Goal: Task Accomplishment & Management: Manage account settings

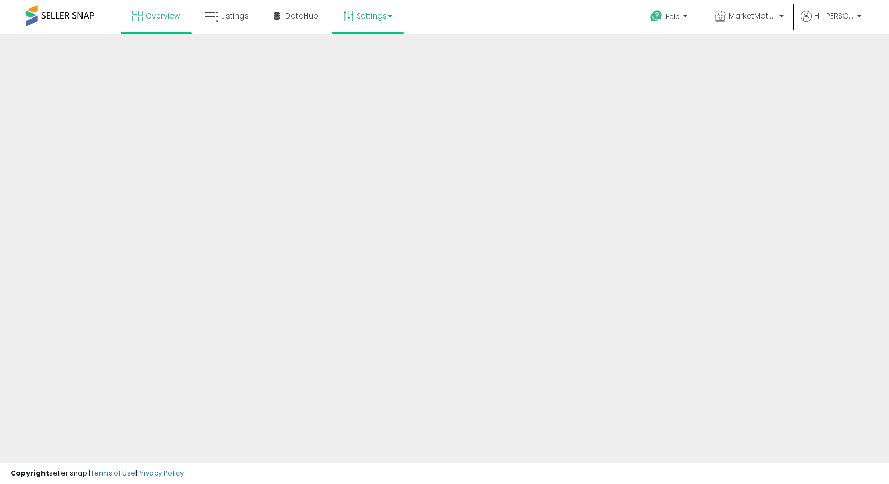
click at [371, 10] on link "Settings" at bounding box center [368, 16] width 65 height 32
click at [370, 20] on link "Settings" at bounding box center [368, 16] width 65 height 32
click at [372, 21] on link "Settings" at bounding box center [368, 16] width 65 height 32
click at [375, 14] on link "Settings" at bounding box center [368, 16] width 65 height 32
click at [380, 21] on link "Settings" at bounding box center [368, 16] width 65 height 32
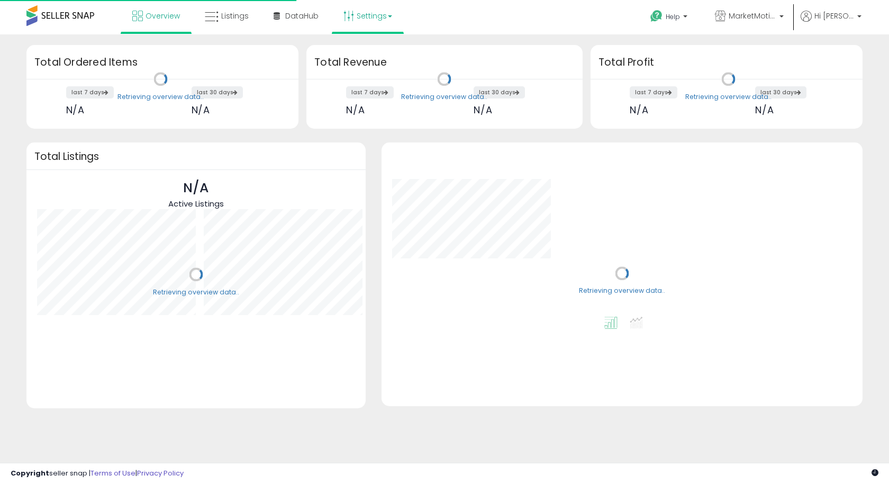
click at [376, 17] on link "Settings" at bounding box center [368, 16] width 65 height 32
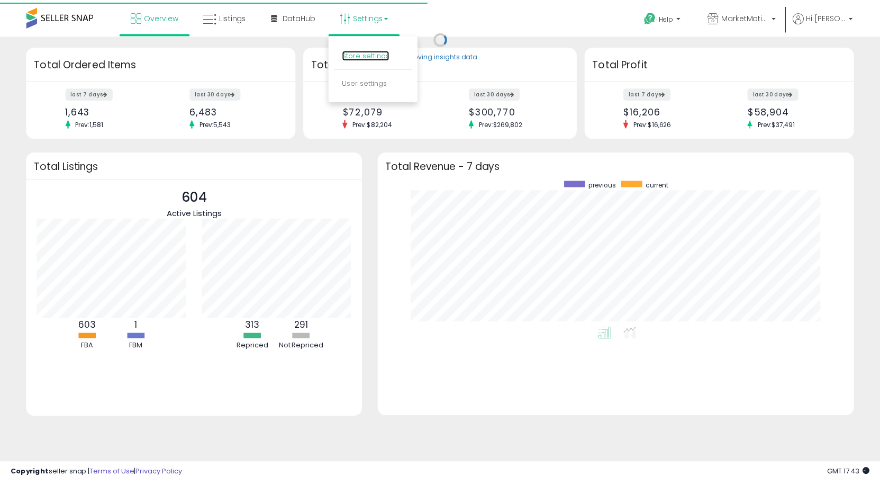
scroll to position [147, 459]
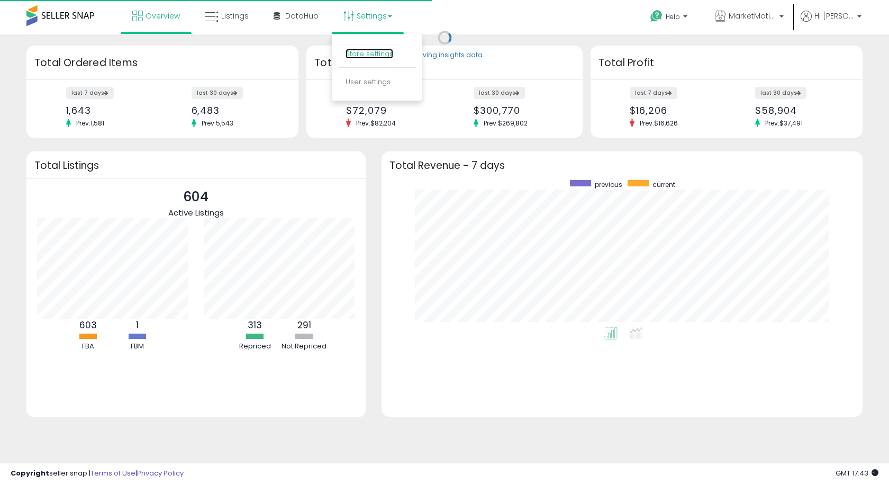
click at [370, 56] on link "Store settings" at bounding box center [370, 54] width 48 height 10
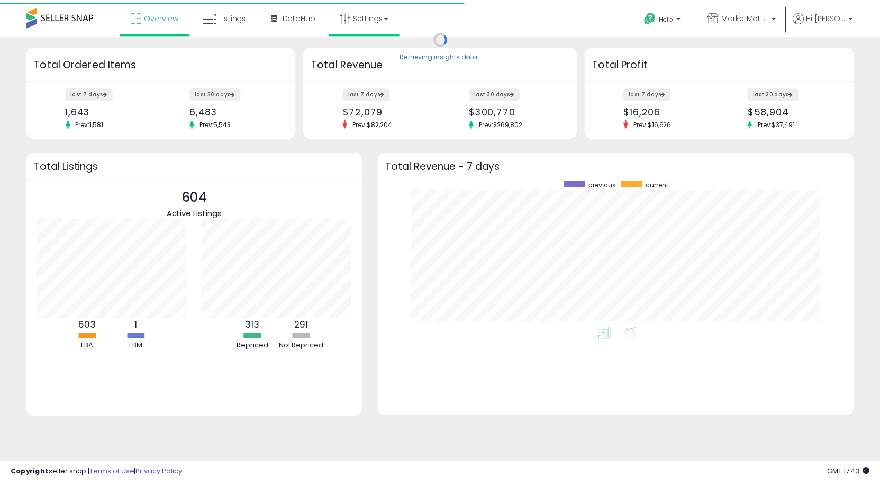
scroll to position [0, 0]
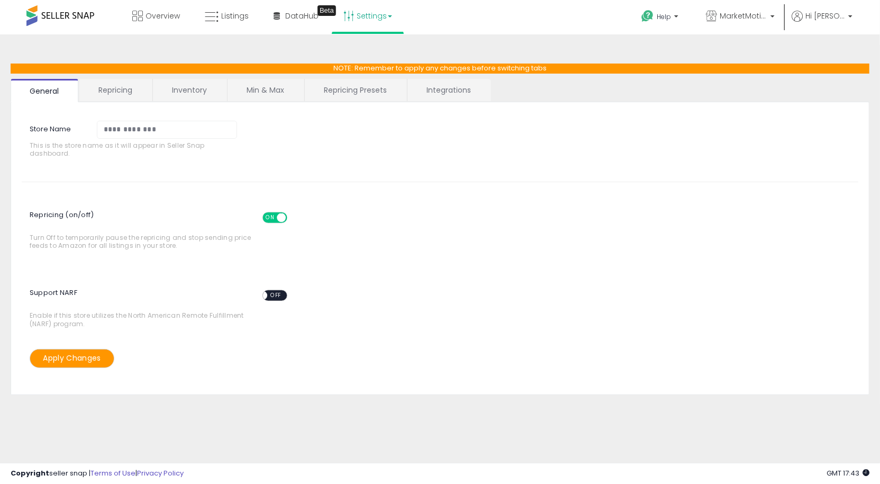
click at [137, 99] on link "Repricing" at bounding box center [115, 90] width 72 height 22
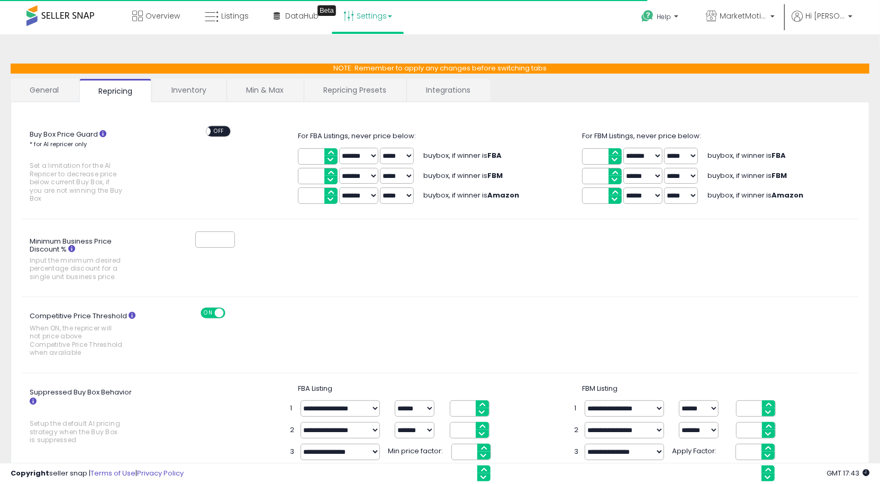
click at [188, 99] on link "Inventory" at bounding box center [188, 90] width 73 height 22
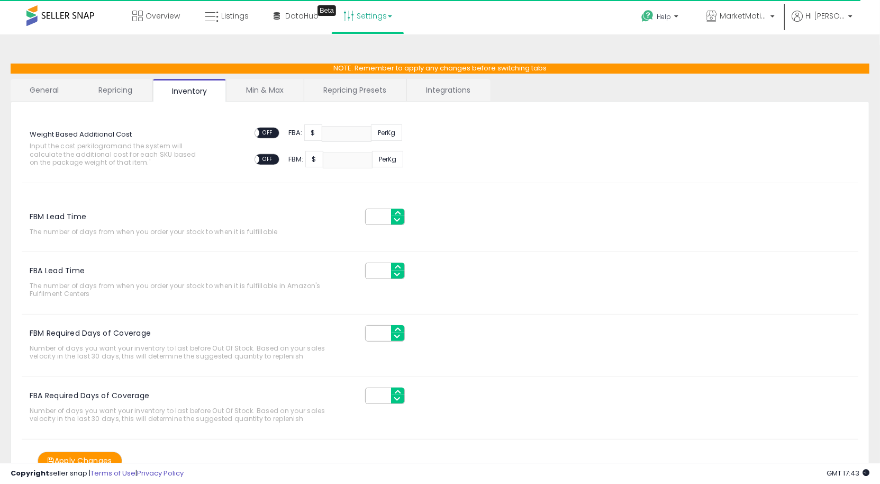
click at [111, 93] on link "Repricing" at bounding box center [115, 90] width 72 height 22
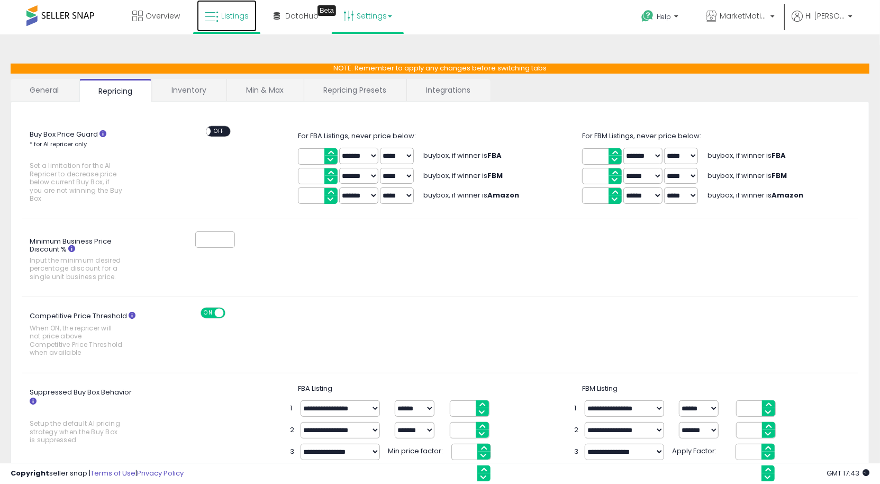
click at [238, 17] on span "Listings" at bounding box center [235, 16] width 28 height 11
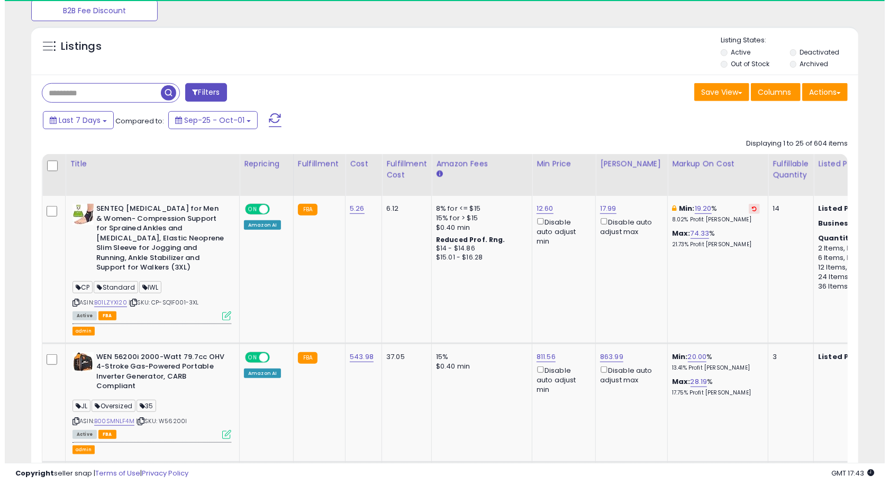
scroll to position [398, 0]
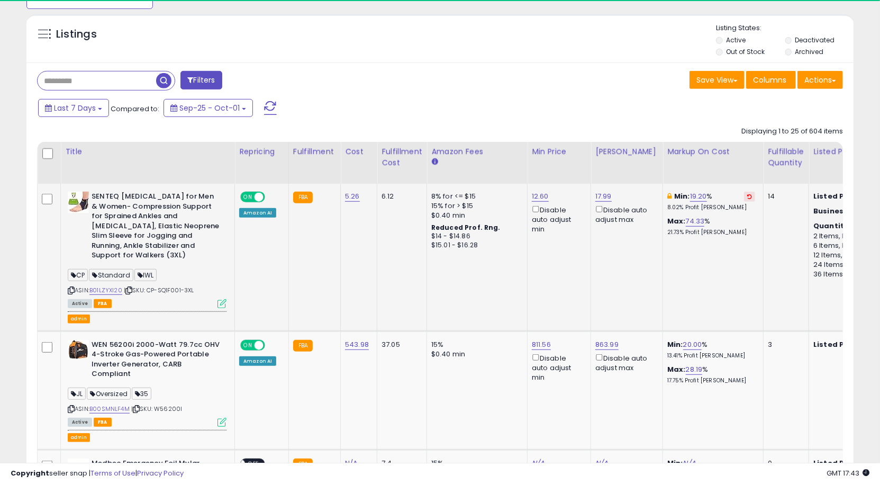
click at [219, 301] on icon at bounding box center [221, 303] width 9 height 9
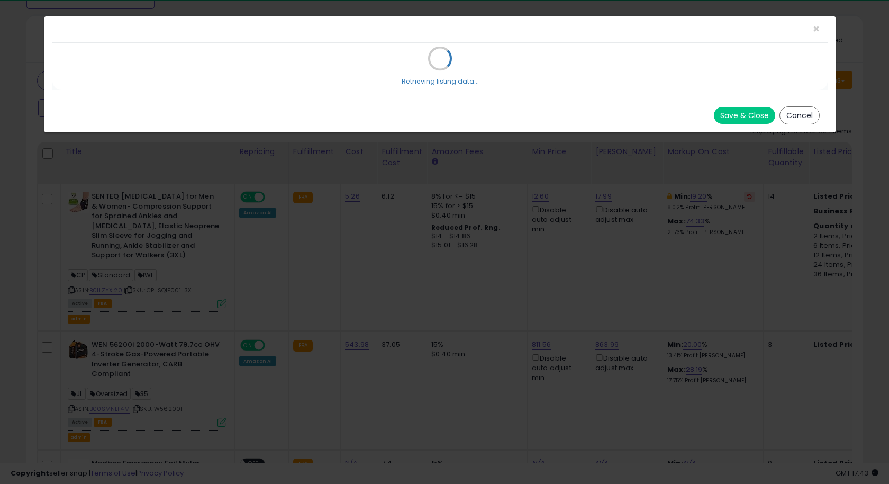
select select "*******"
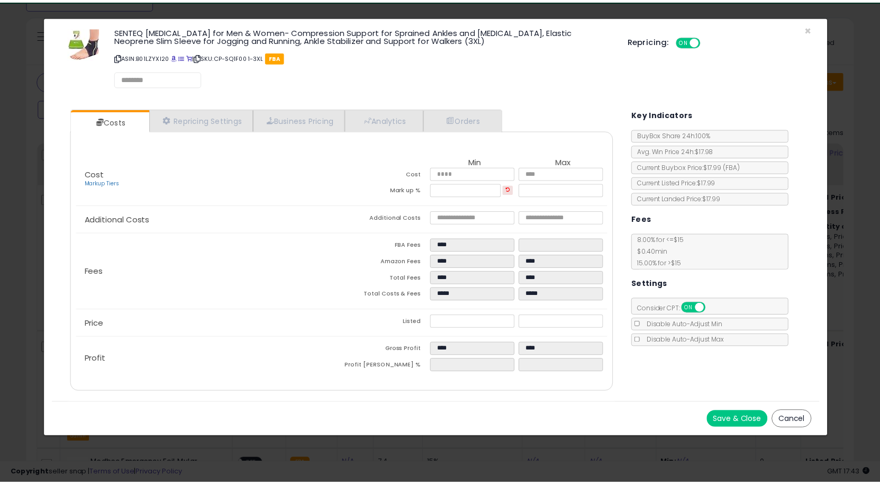
scroll to position [217, 484]
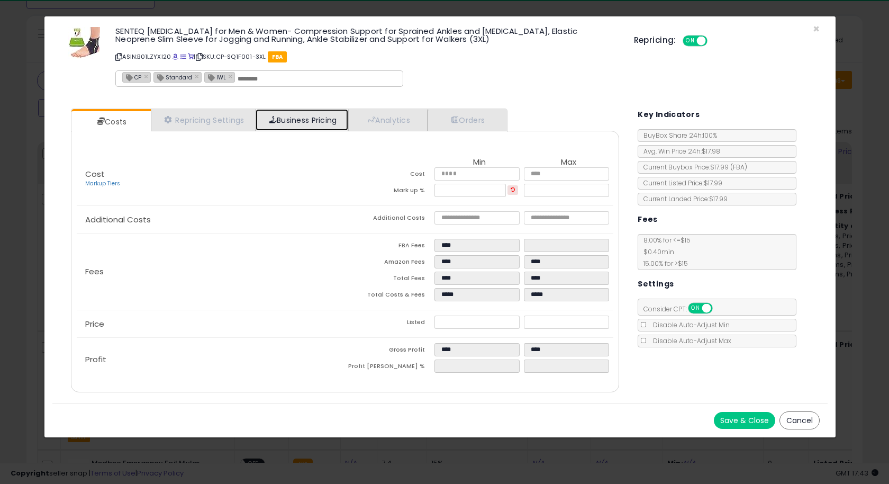
click at [322, 119] on link "Business Pricing" at bounding box center [302, 120] width 93 height 22
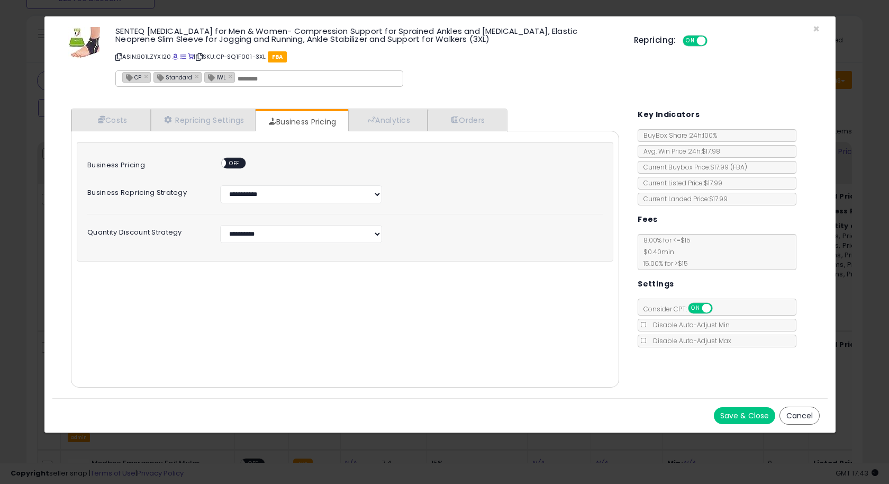
click at [812, 27] on div "SENTEQ Ankle Brace for Men & Women- Compression Support for Sprained Ankles and…" at bounding box center [439, 58] width 775 height 68
click at [815, 27] on span "×" at bounding box center [816, 28] width 7 height 15
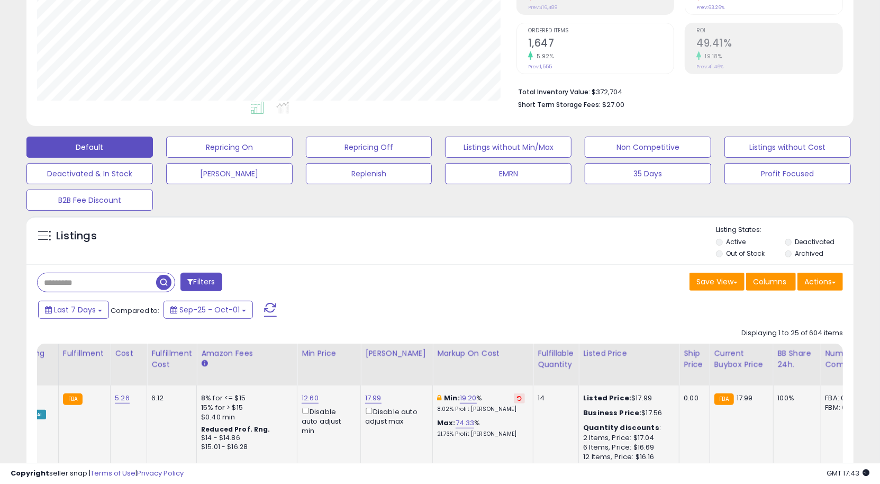
scroll to position [0, 0]
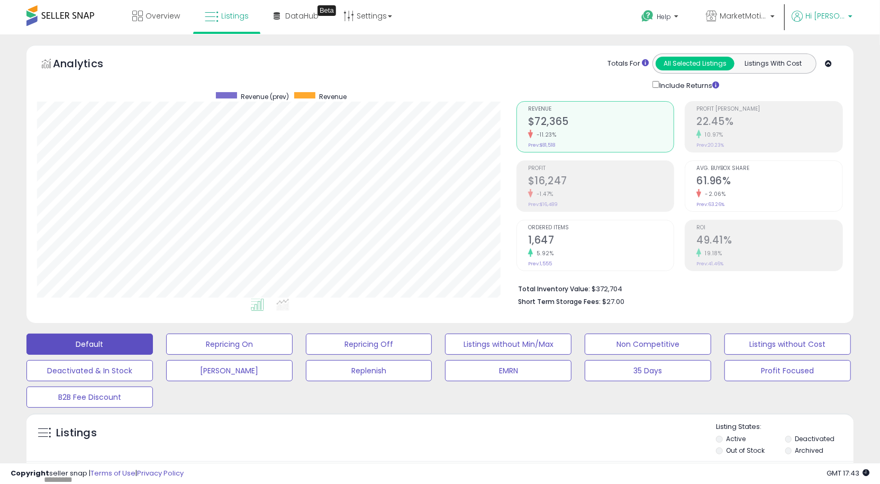
click at [835, 21] on p "Hi Joel" at bounding box center [822, 17] width 61 height 13
click at [811, 113] on link "Stop impersonating" at bounding box center [808, 112] width 69 height 10
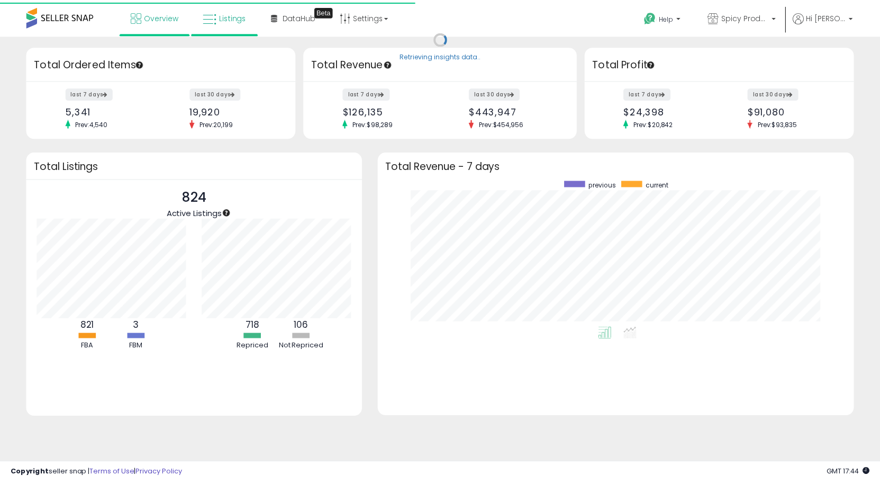
scroll to position [147, 459]
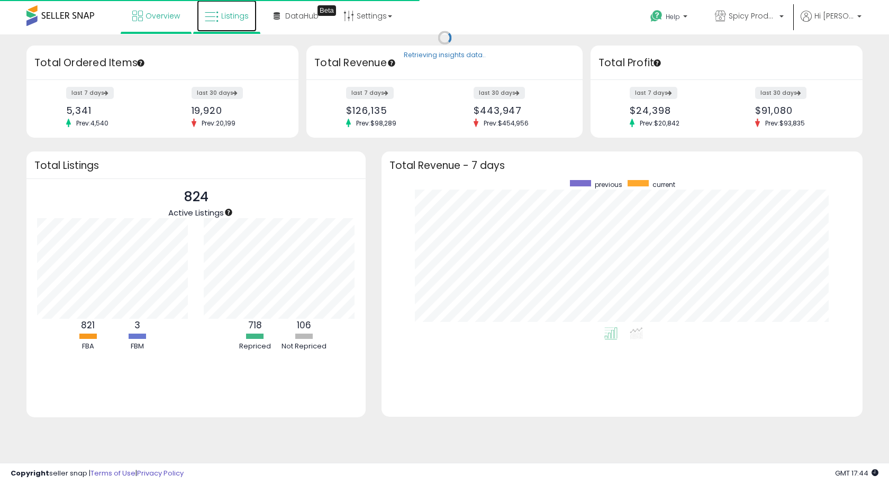
click at [230, 16] on span "Listings" at bounding box center [235, 16] width 28 height 11
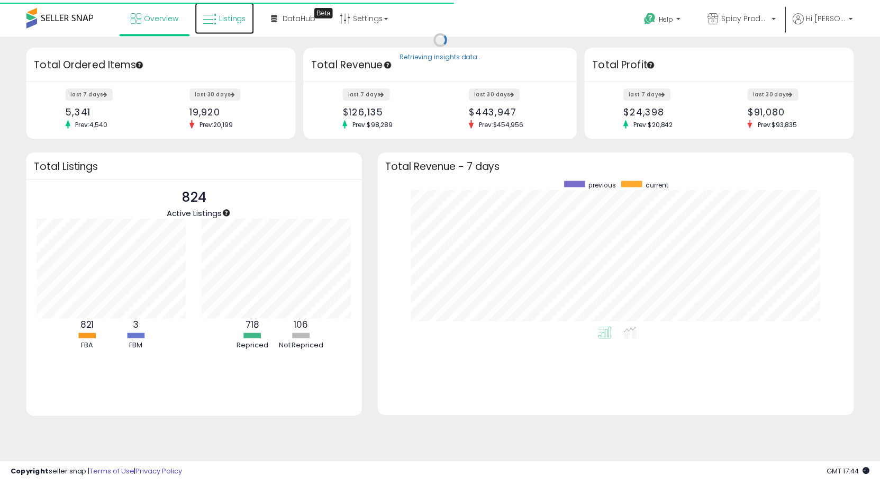
scroll to position [0, 0]
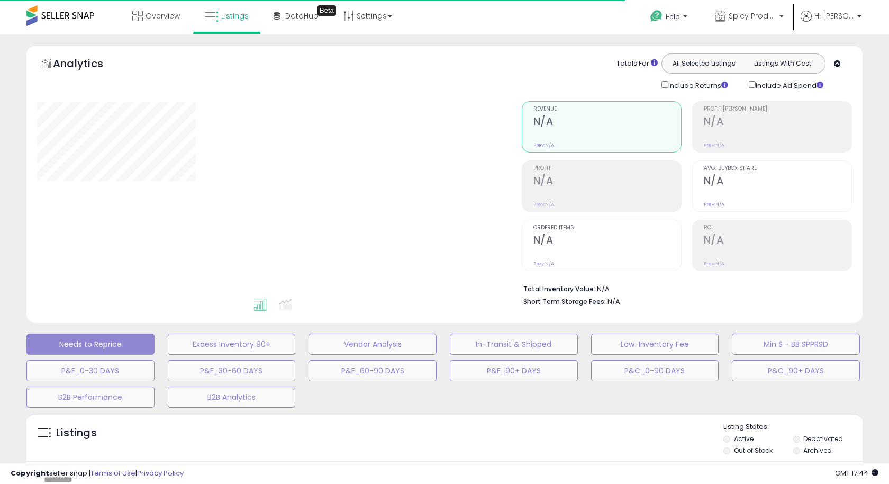
select select "**"
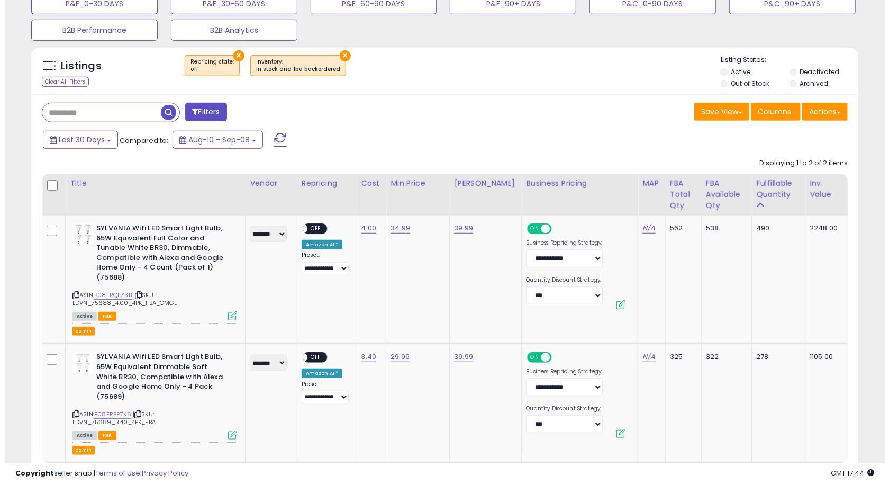
scroll to position [372, 0]
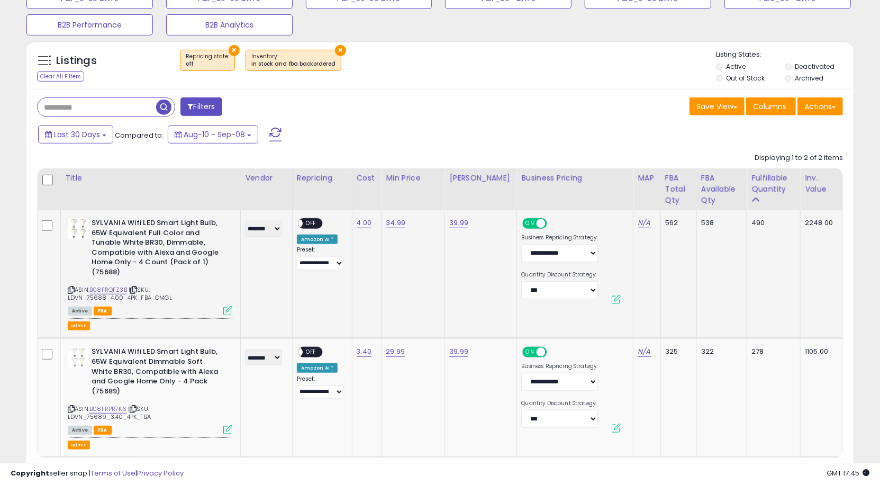
click at [615, 298] on button at bounding box center [616, 299] width 9 height 9
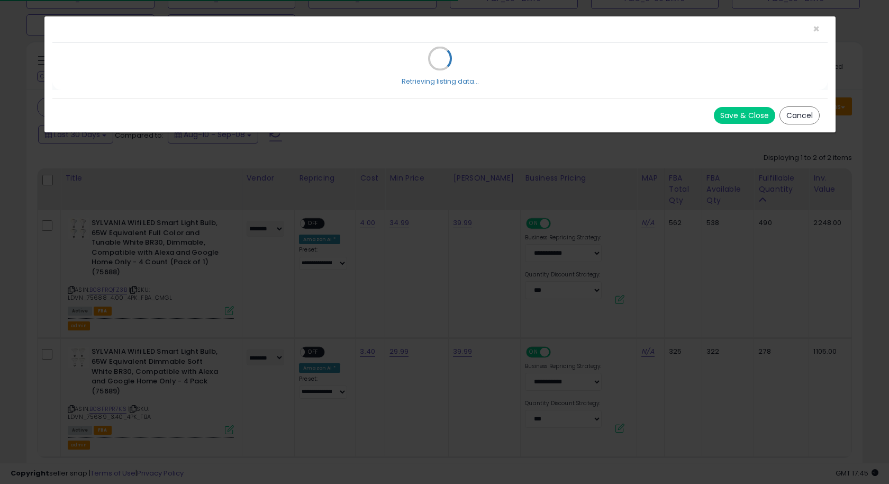
select select "*******"
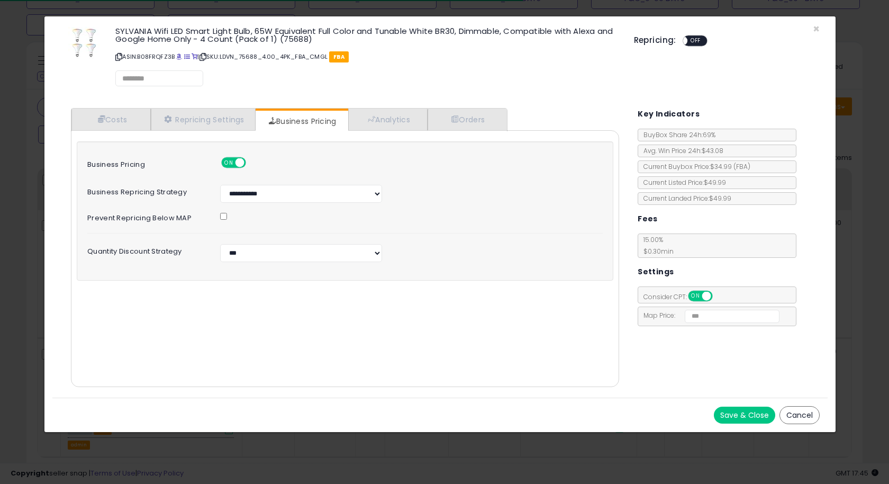
select select "*********"
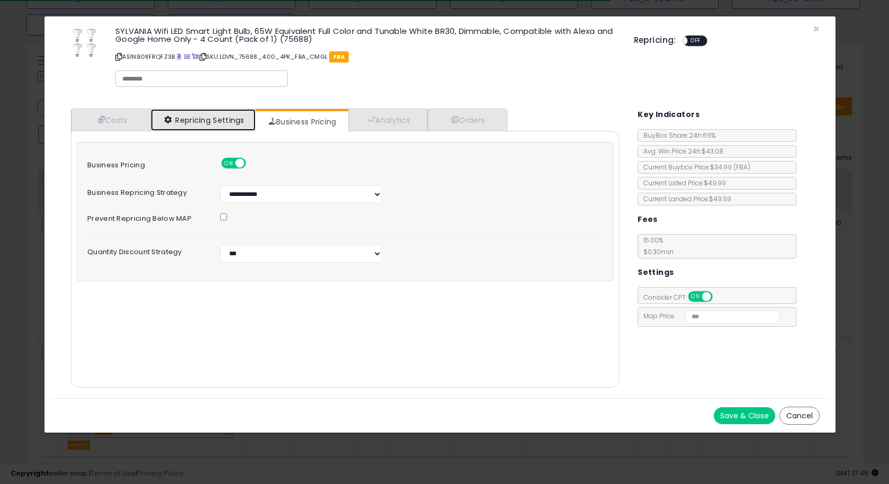
click at [235, 122] on link "Repricing Settings" at bounding box center [203, 120] width 105 height 22
select select "**********"
select select "******"
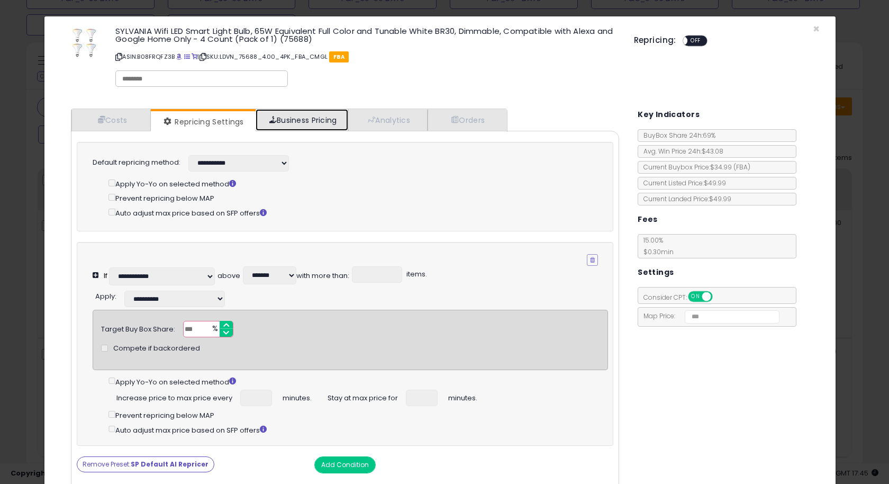
click at [298, 117] on link "Business Pricing" at bounding box center [302, 120] width 93 height 22
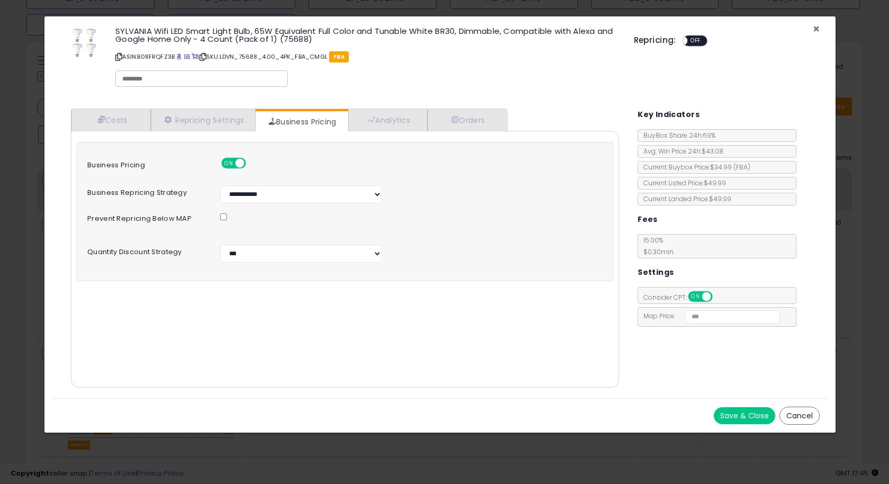
click at [816, 26] on span "×" at bounding box center [816, 28] width 7 height 15
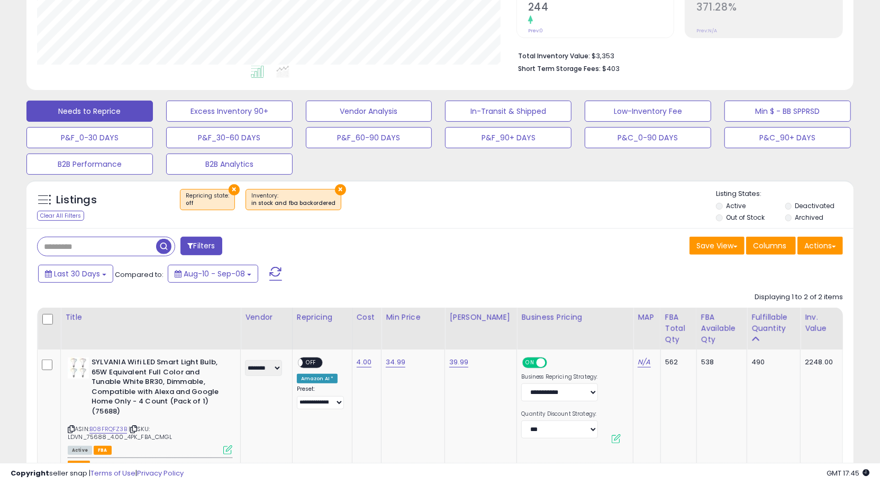
scroll to position [277, 0]
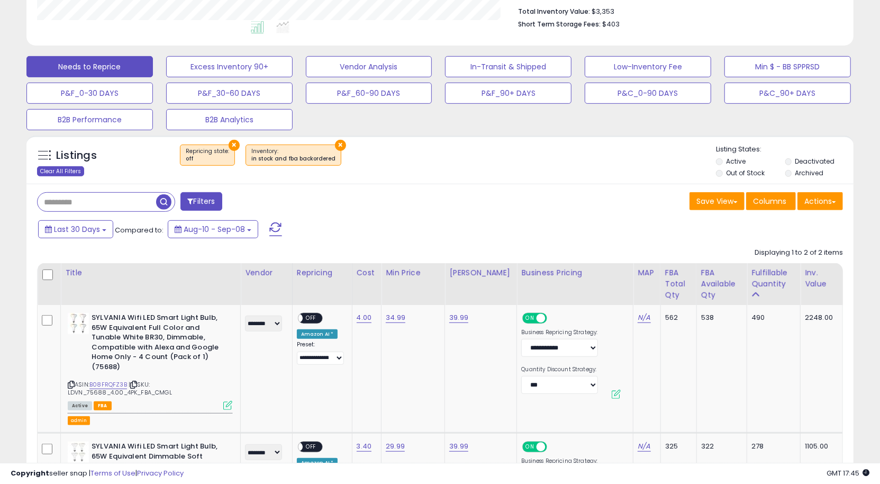
click at [65, 174] on div "Clear All Filters" at bounding box center [60, 171] width 47 height 10
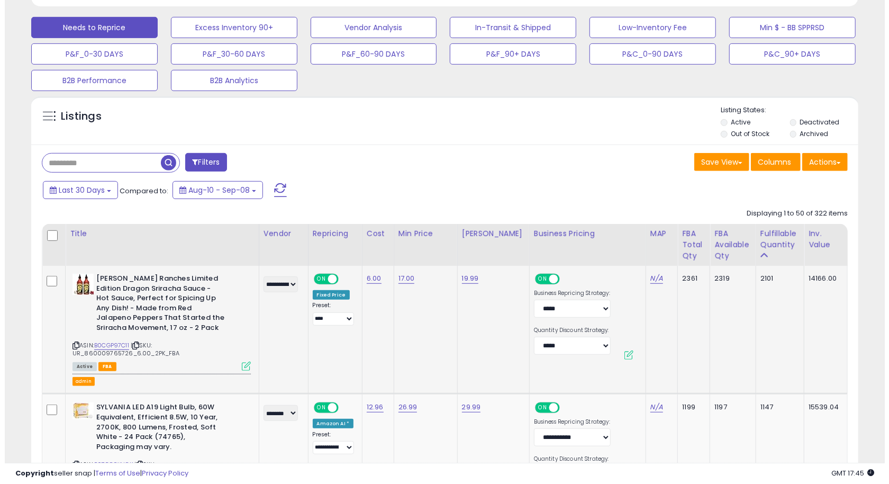
scroll to position [305, 0]
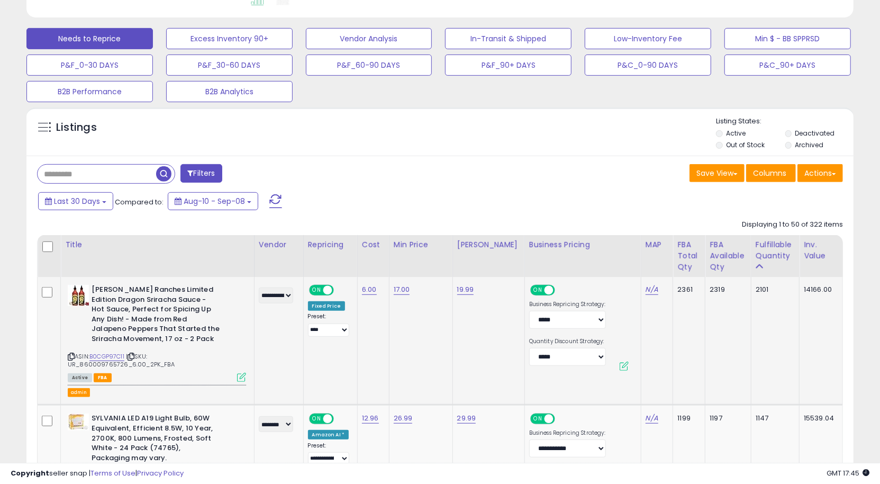
click at [246, 375] on icon at bounding box center [241, 377] width 9 height 9
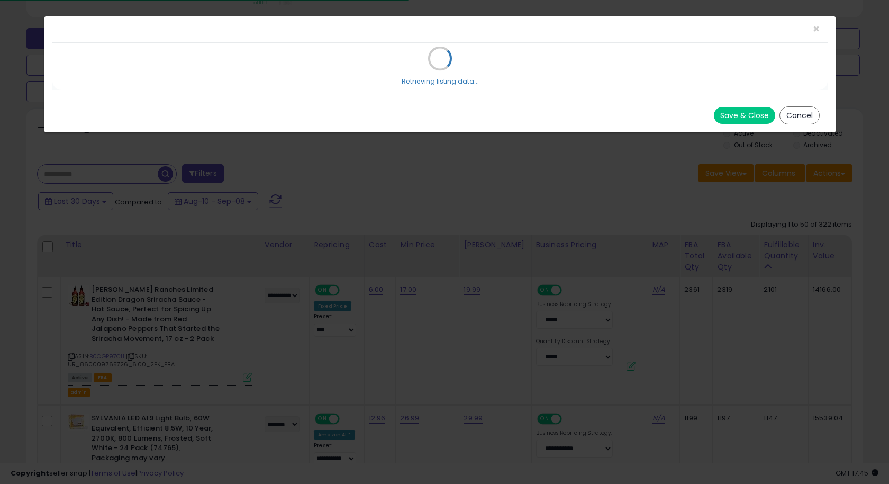
select select "*****"
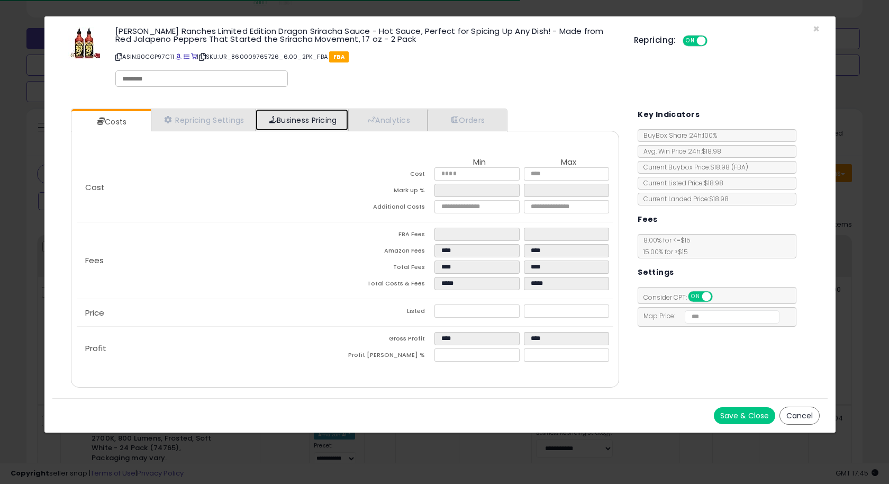
click at [313, 128] on link "Business Pricing" at bounding box center [302, 120] width 93 height 22
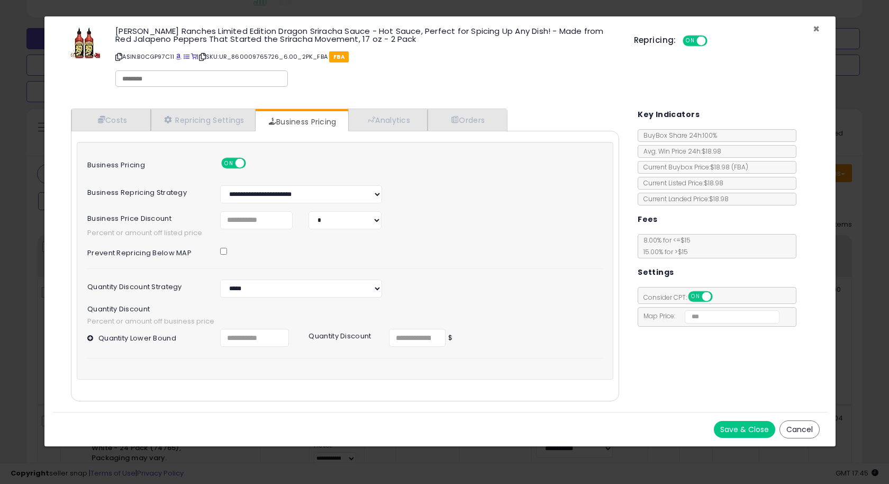
click at [813, 25] on span "×" at bounding box center [816, 28] width 7 height 15
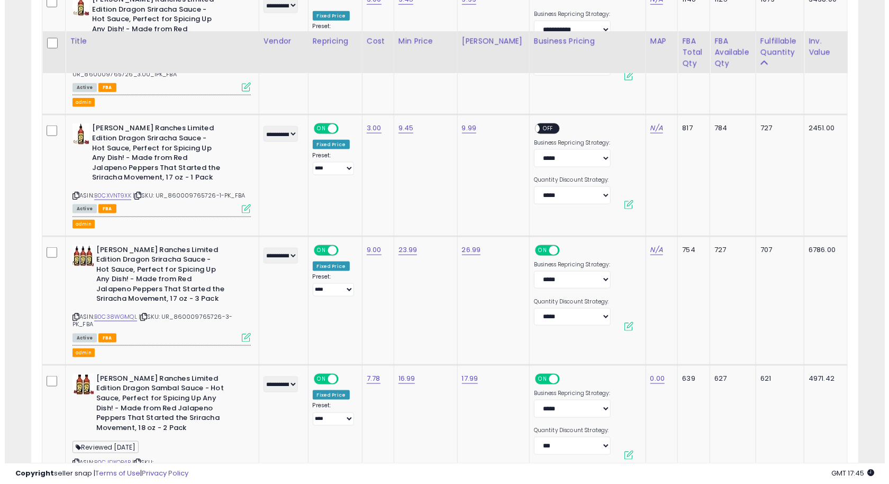
scroll to position [831, 0]
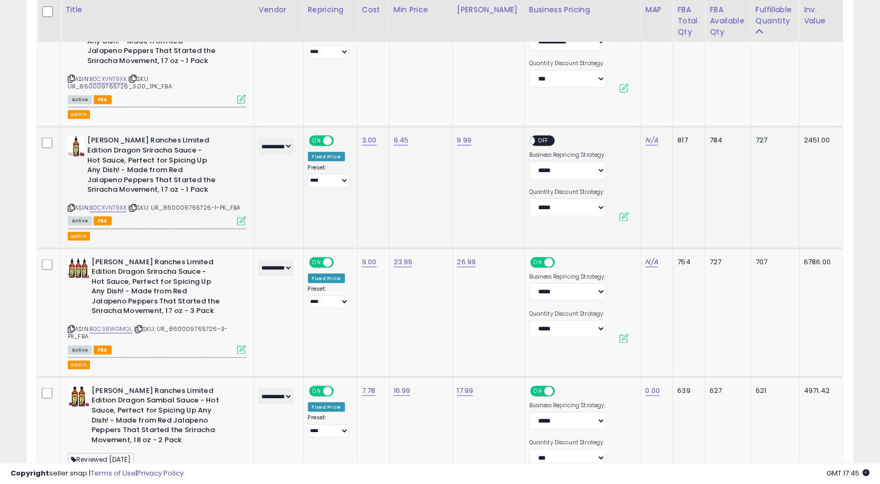
click at [244, 223] on td "**********" at bounding box center [158, 187] width 194 height 121
click at [246, 219] on icon at bounding box center [241, 220] width 9 height 9
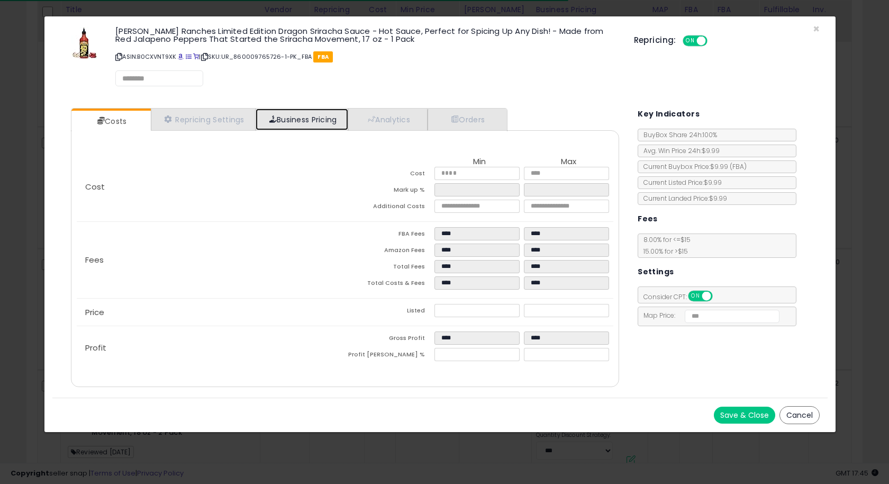
click at [285, 128] on link "Business Pricing" at bounding box center [302, 119] width 93 height 22
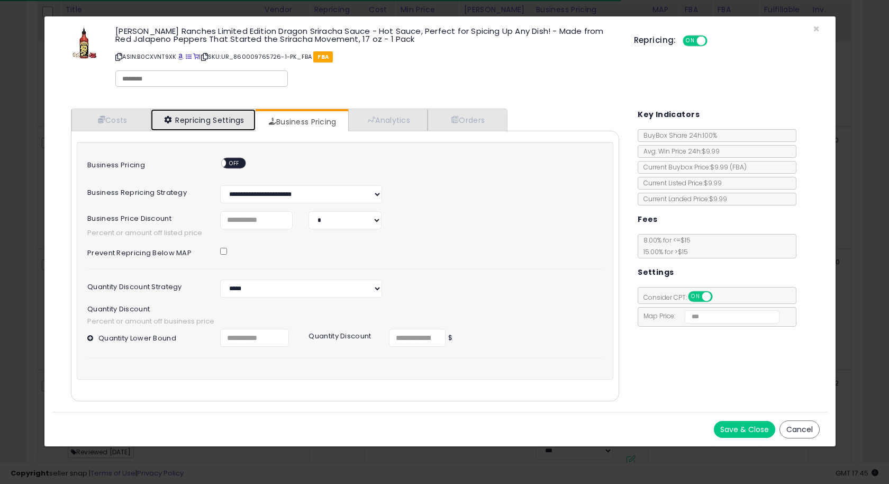
click at [227, 125] on link "Repricing Settings" at bounding box center [203, 120] width 105 height 22
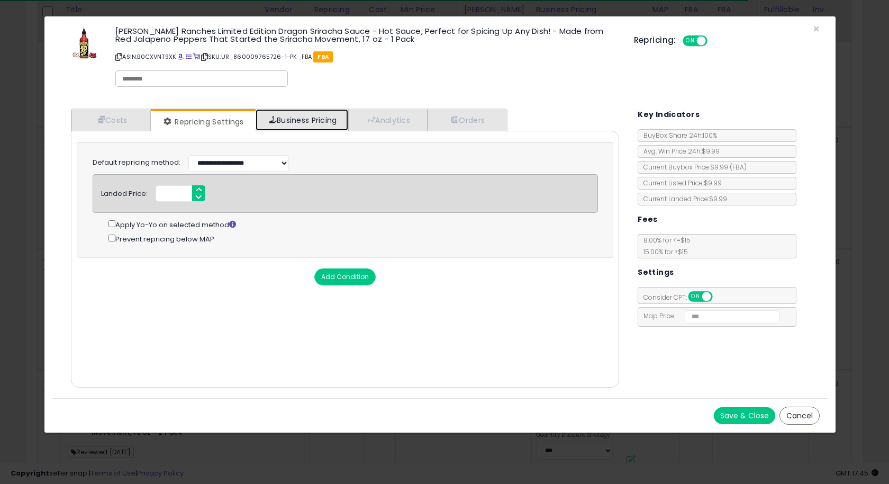
click at [311, 129] on link "Business Pricing" at bounding box center [302, 120] width 93 height 22
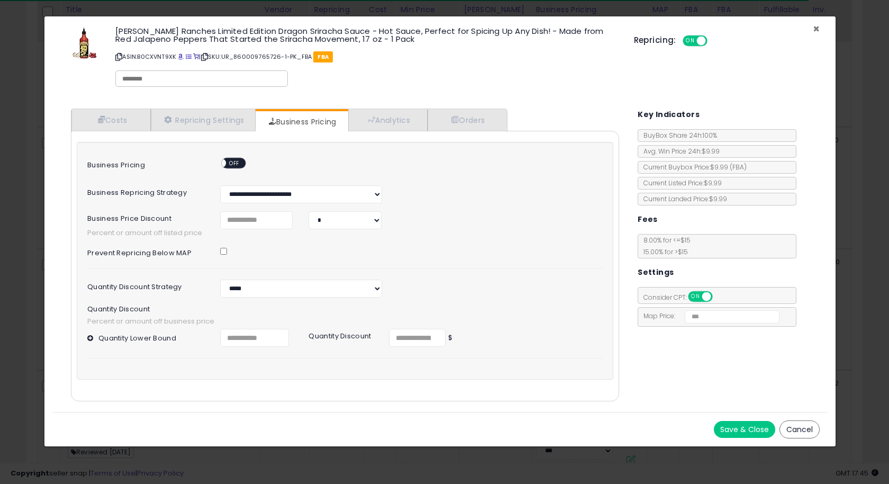
click at [815, 28] on span "×" at bounding box center [816, 28] width 7 height 15
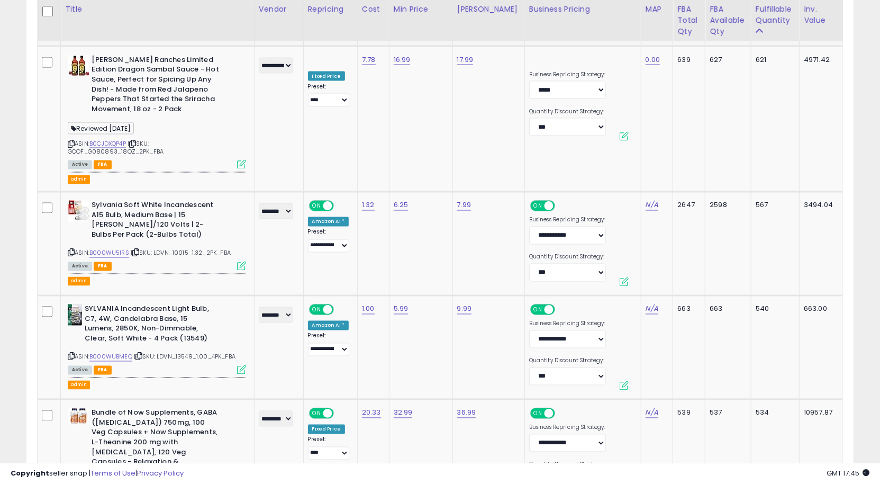
scroll to position [1165, 0]
